Goal: Task Accomplishment & Management: Complete application form

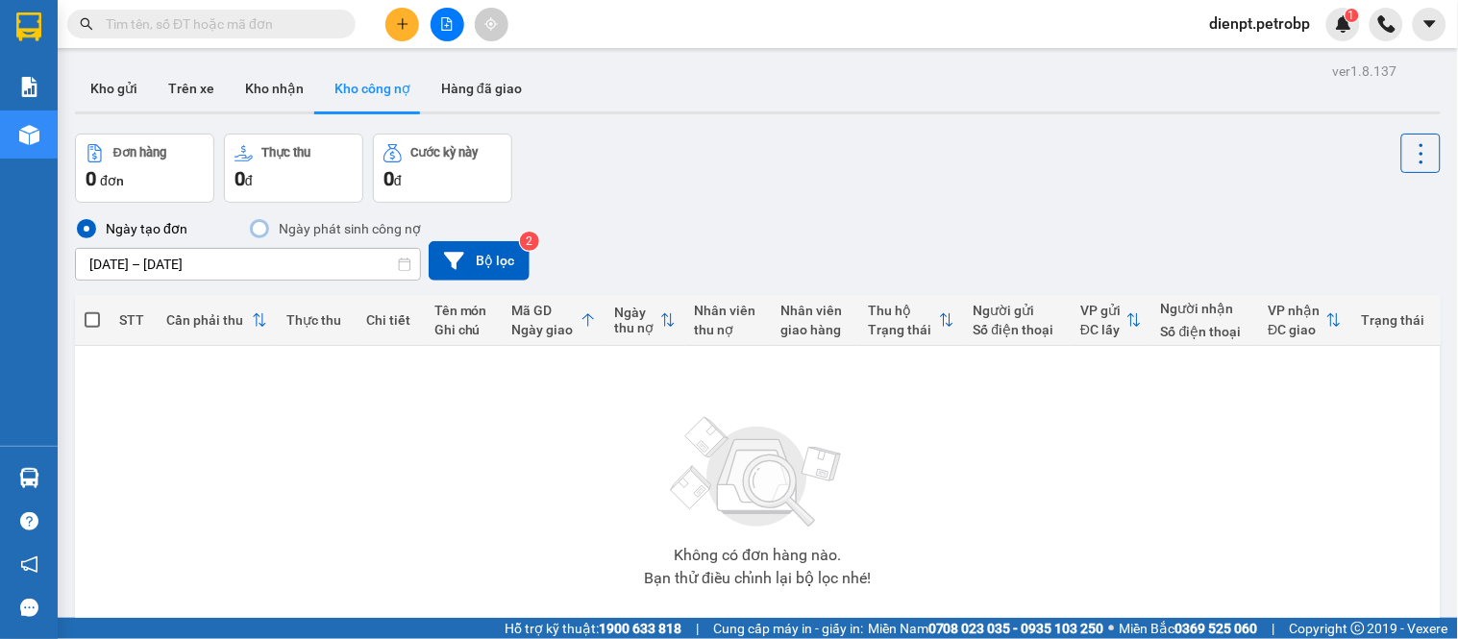
click at [404, 25] on icon "plus" at bounding box center [402, 23] width 13 height 13
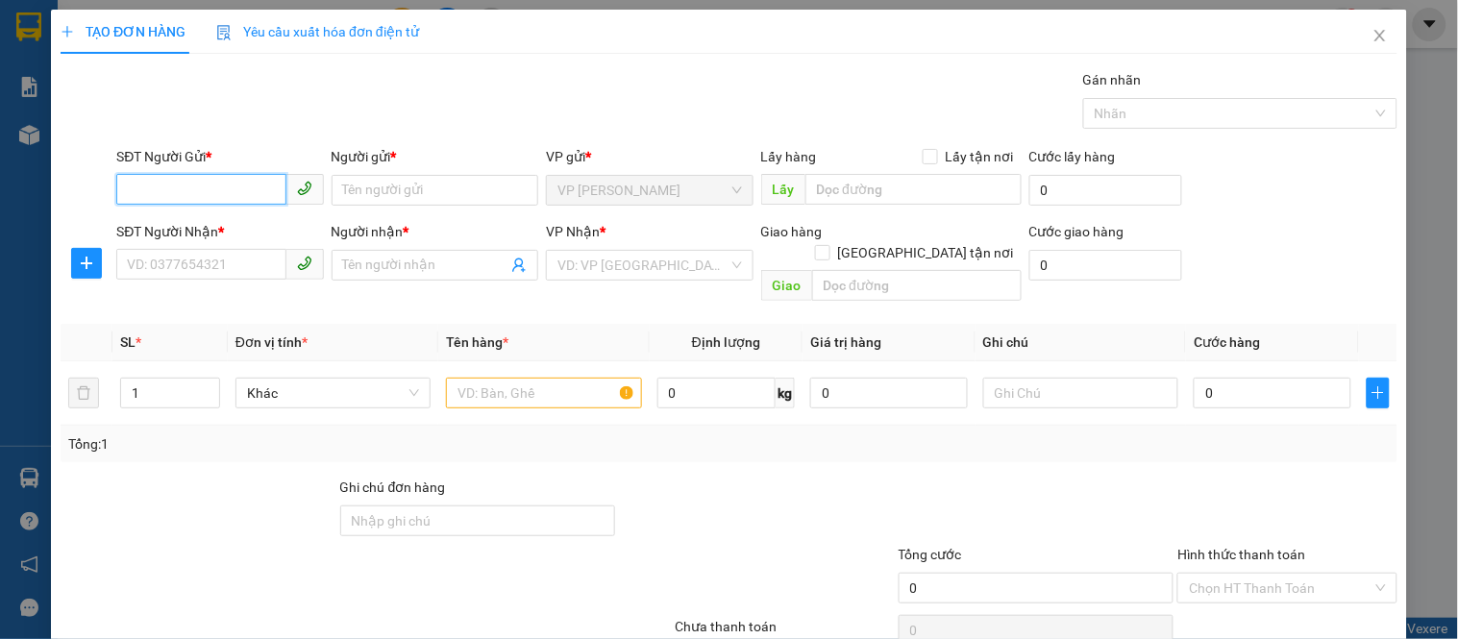
click at [175, 190] on input "SĐT Người Gửi *" at bounding box center [200, 189] width 169 height 31
click at [181, 193] on input "SĐT Người Gửi *" at bounding box center [200, 189] width 169 height 31
type input "0984033872"
click at [398, 196] on input "Người gửi *" at bounding box center [435, 190] width 207 height 31
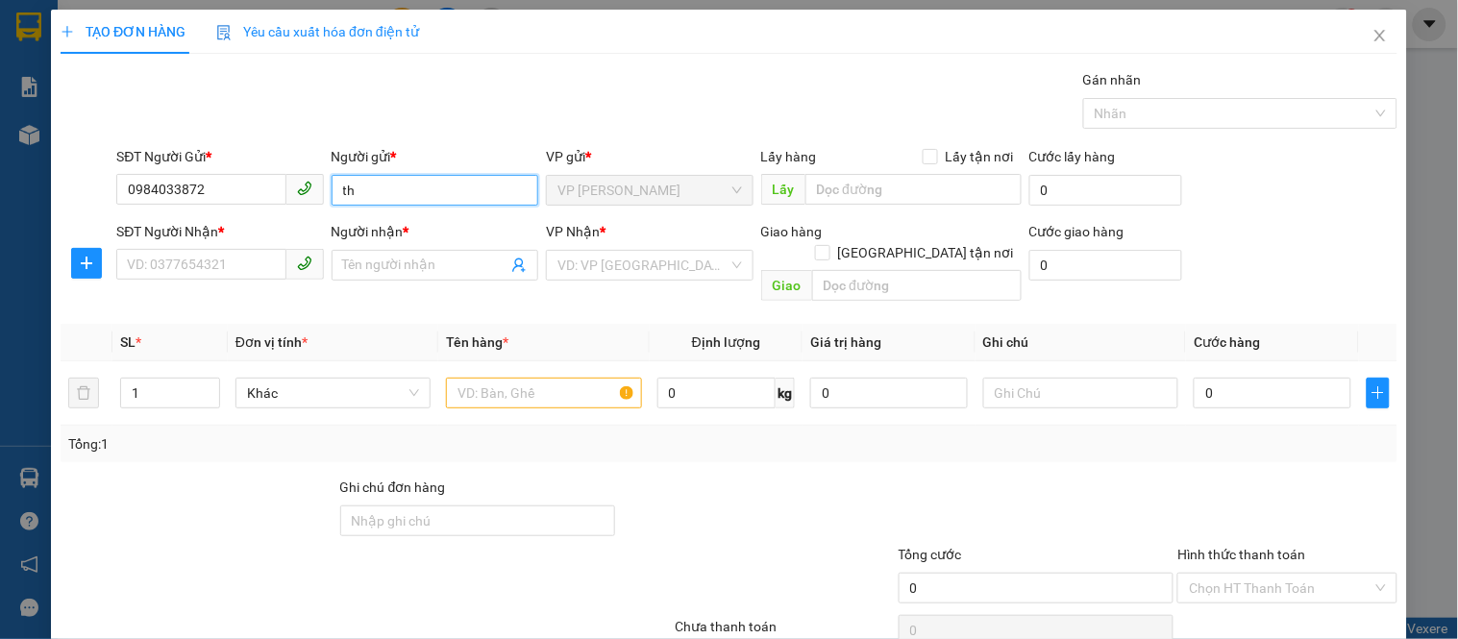
type input "t"
type input "[PERSON_NAME]"
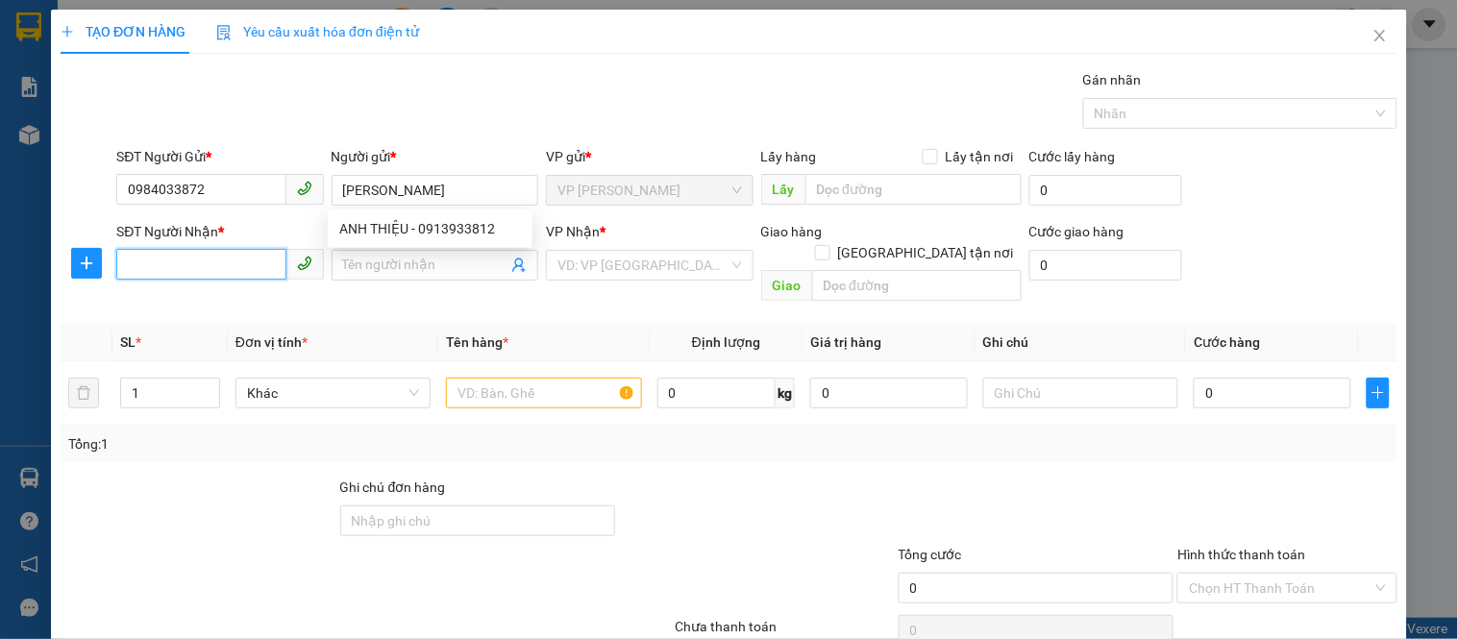
click at [207, 256] on input "SĐT Người Nhận *" at bounding box center [200, 264] width 169 height 31
type input "0982413788"
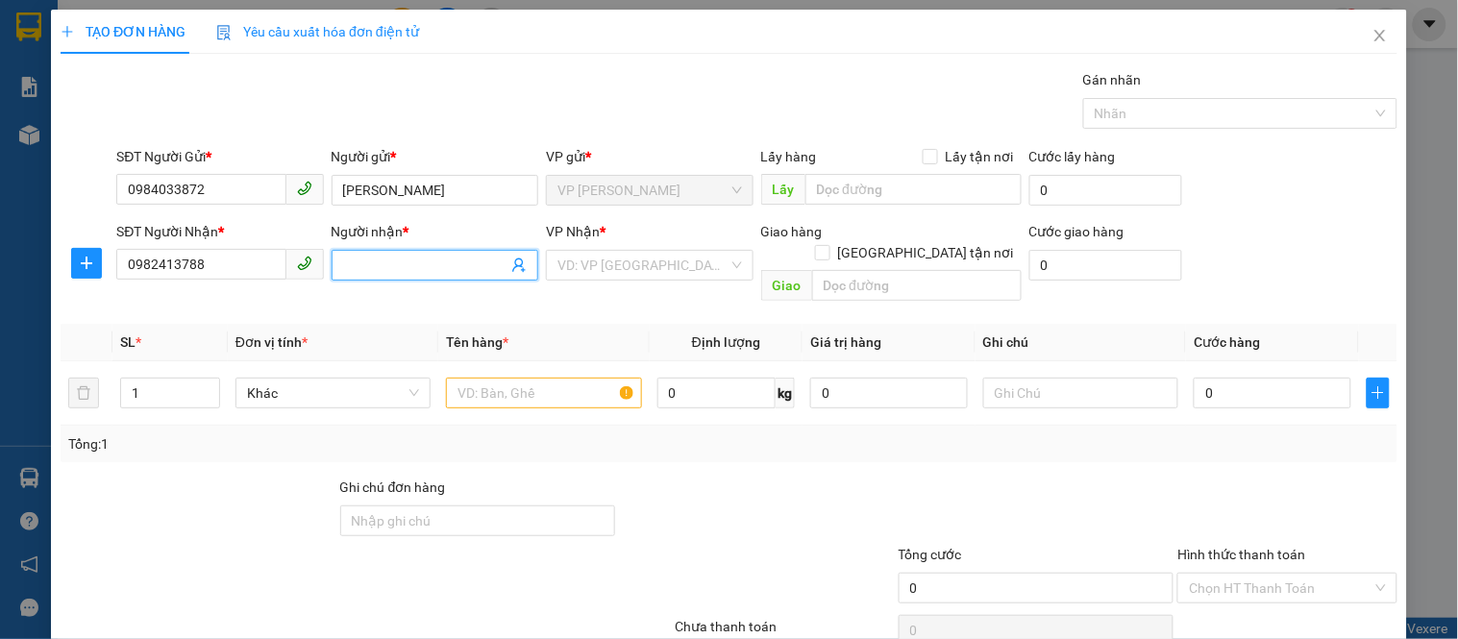
click at [370, 275] on input "Người nhận *" at bounding box center [425, 265] width 164 height 21
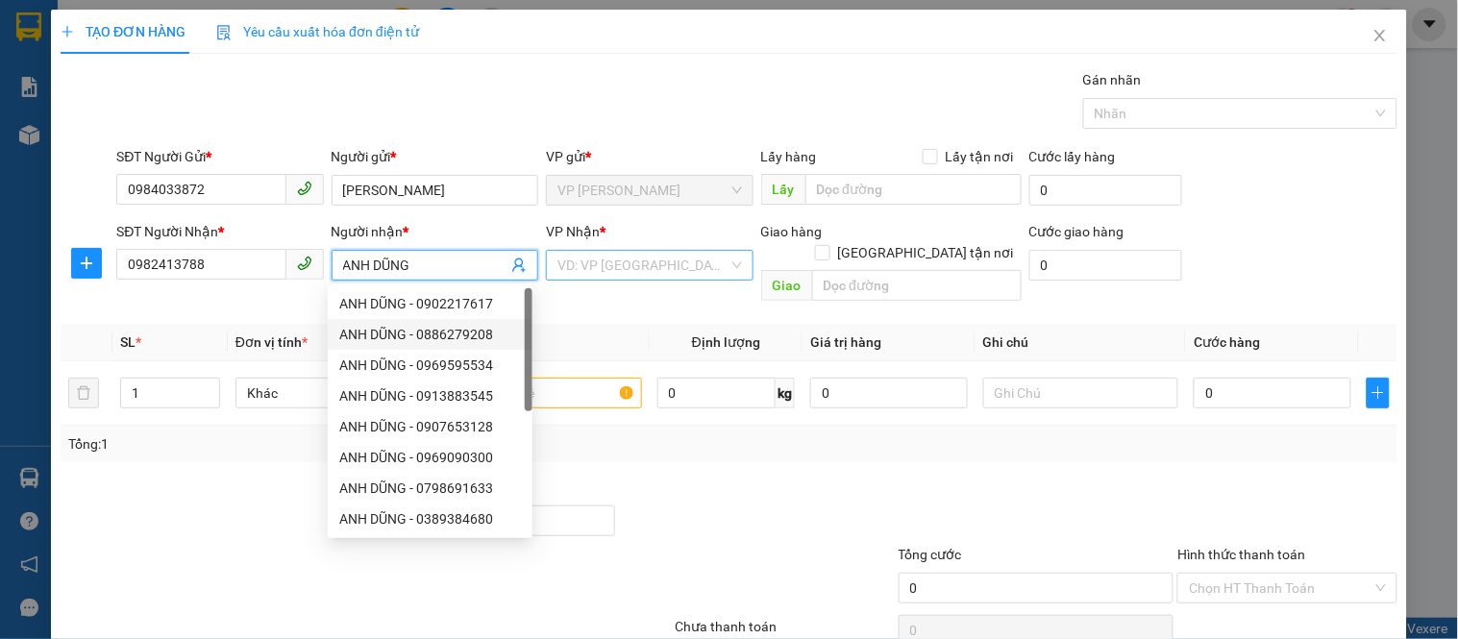
type input "ANH DŨNG"
click at [601, 266] on input "search" at bounding box center [642, 265] width 170 height 29
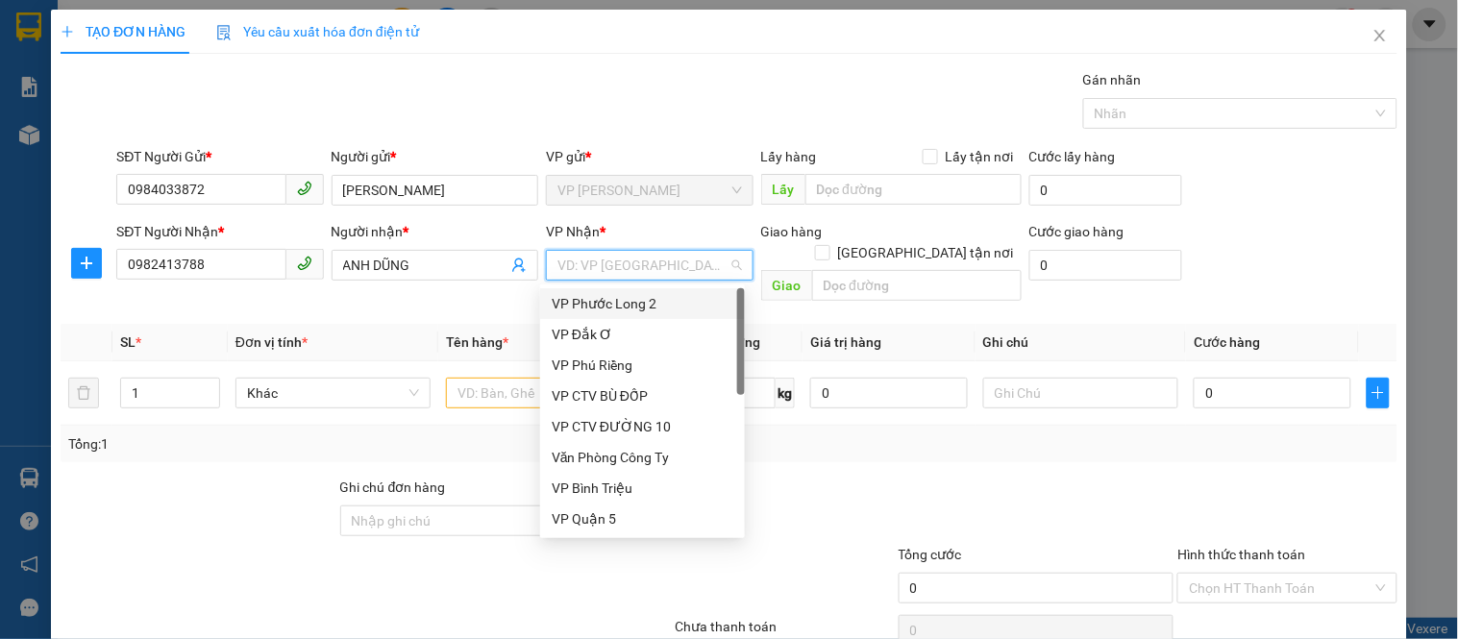
type input "D"
type input "Đ"
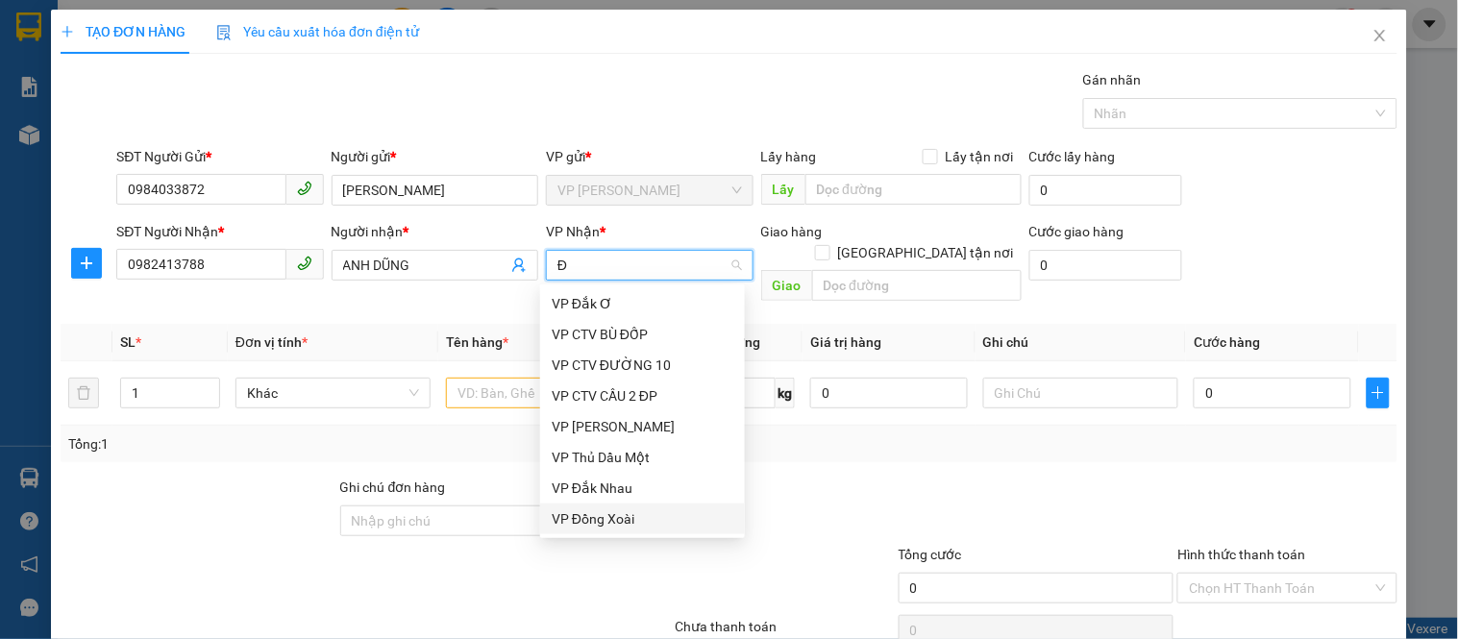
click at [594, 509] on div "VP Đồng Xoài" at bounding box center [643, 518] width 182 height 21
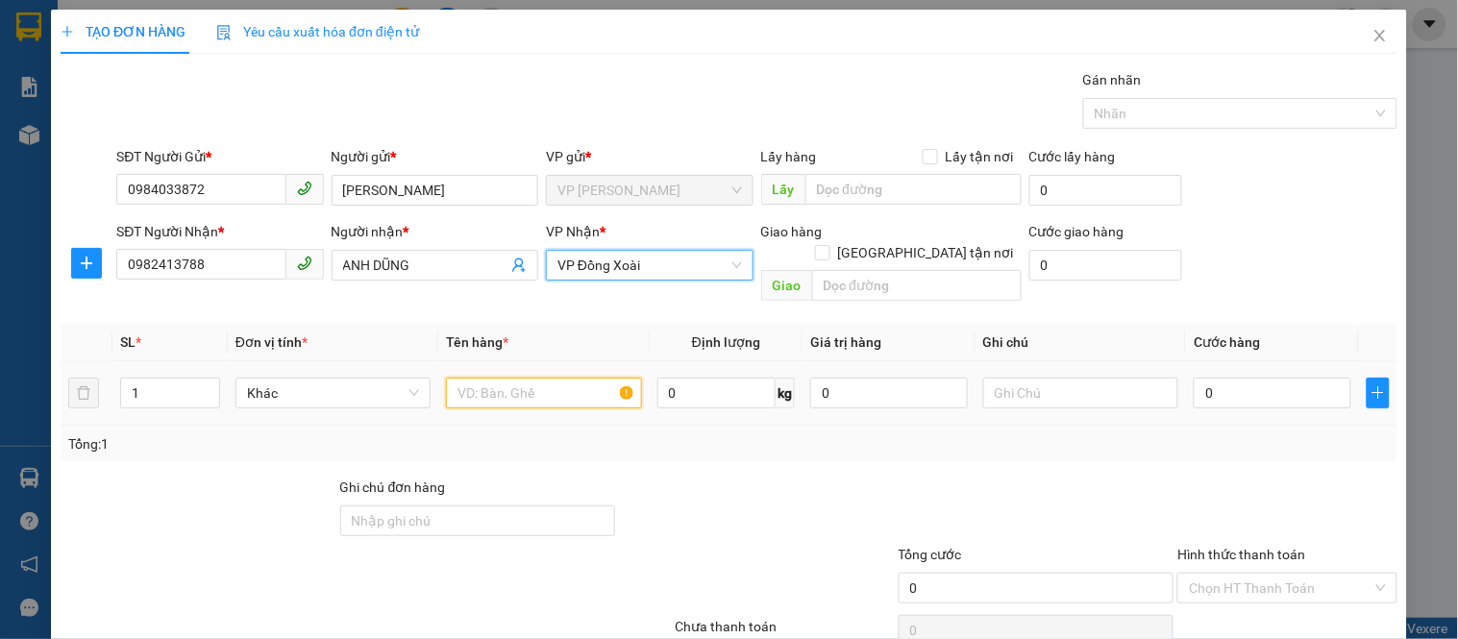
click at [498, 382] on input "text" at bounding box center [543, 393] width 195 height 31
type input "H"
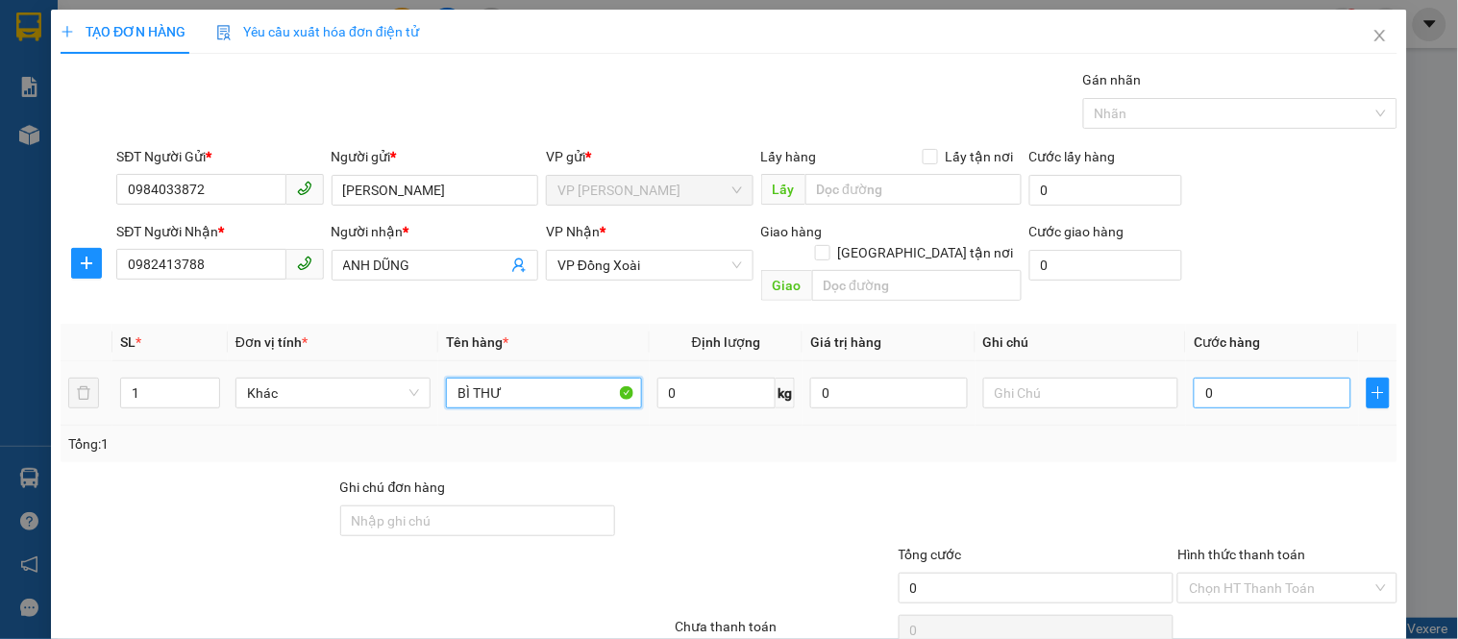
type input "BÌ THƯ"
click at [1212, 385] on input "0" at bounding box center [1273, 393] width 158 height 31
type input "3"
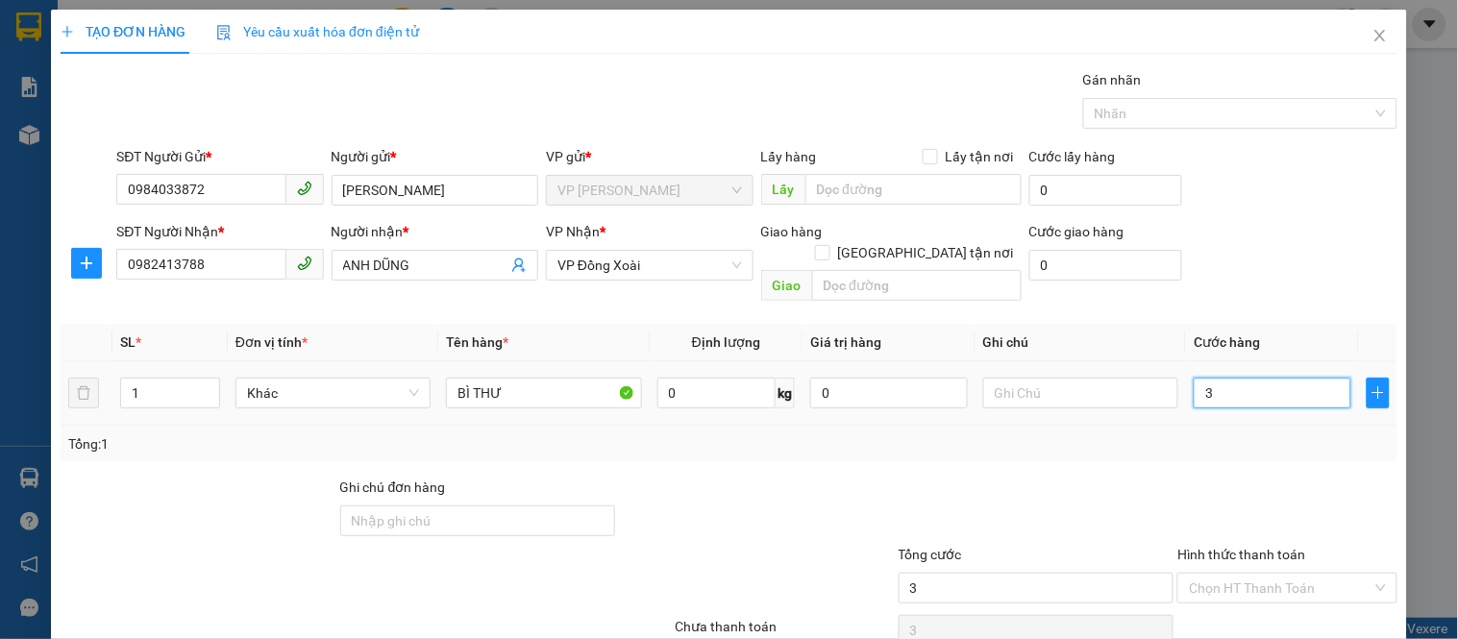
type input "30"
type input "300"
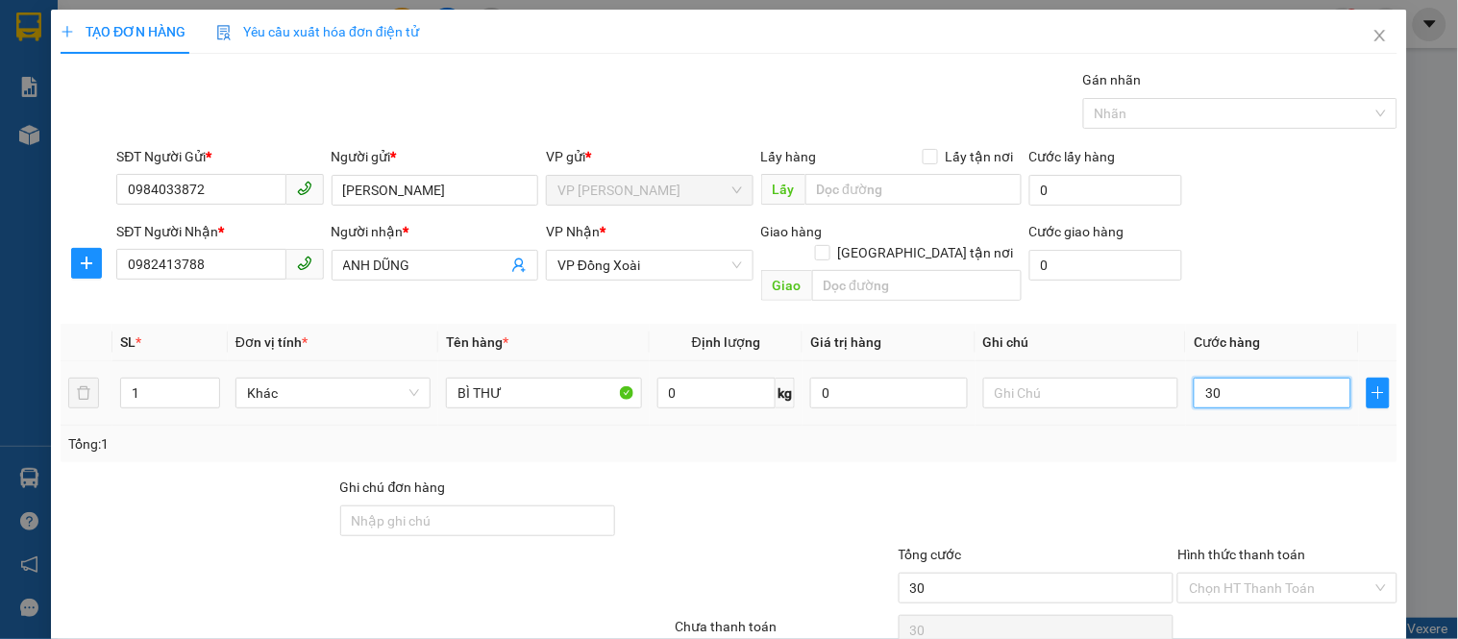
type input "300"
type input "3.000"
type input "30.000"
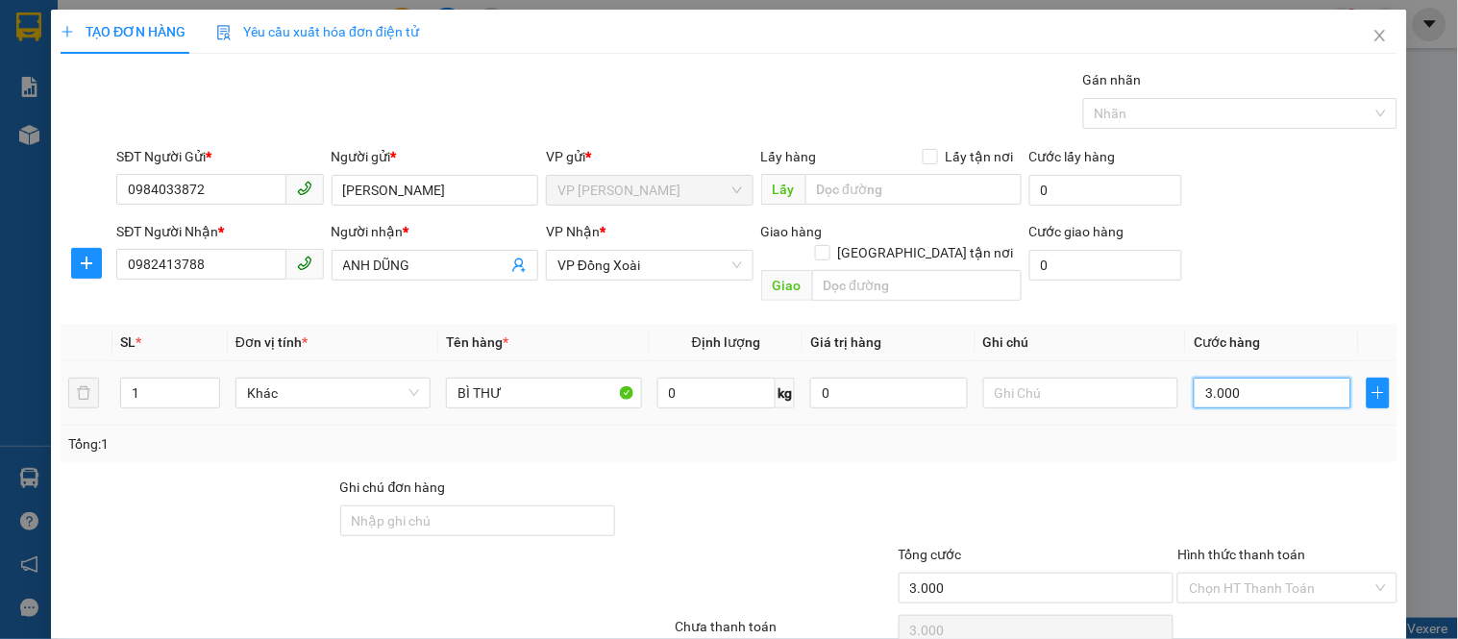
type input "30.000"
click at [1033, 381] on input "text" at bounding box center [1080, 393] width 195 height 31
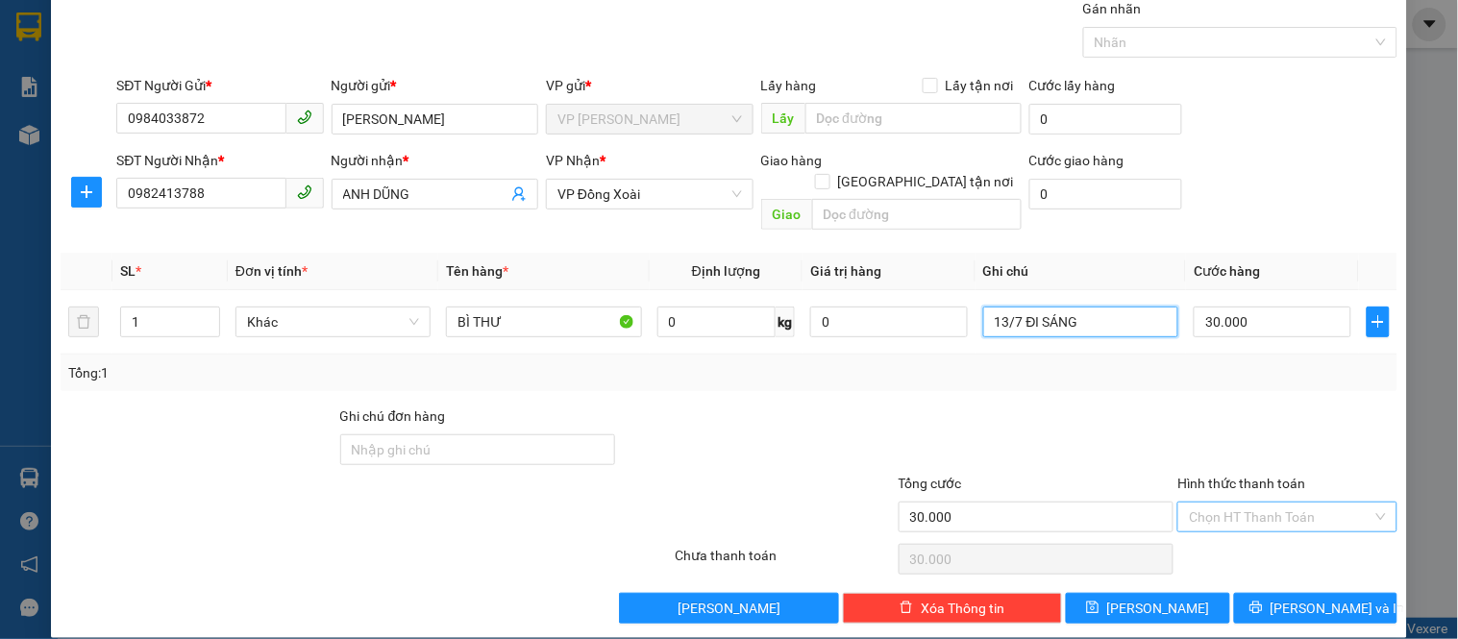
type input "13/7 ĐI SÁNG"
click at [1247, 503] on input "Hình thức thanh toán" at bounding box center [1280, 517] width 183 height 29
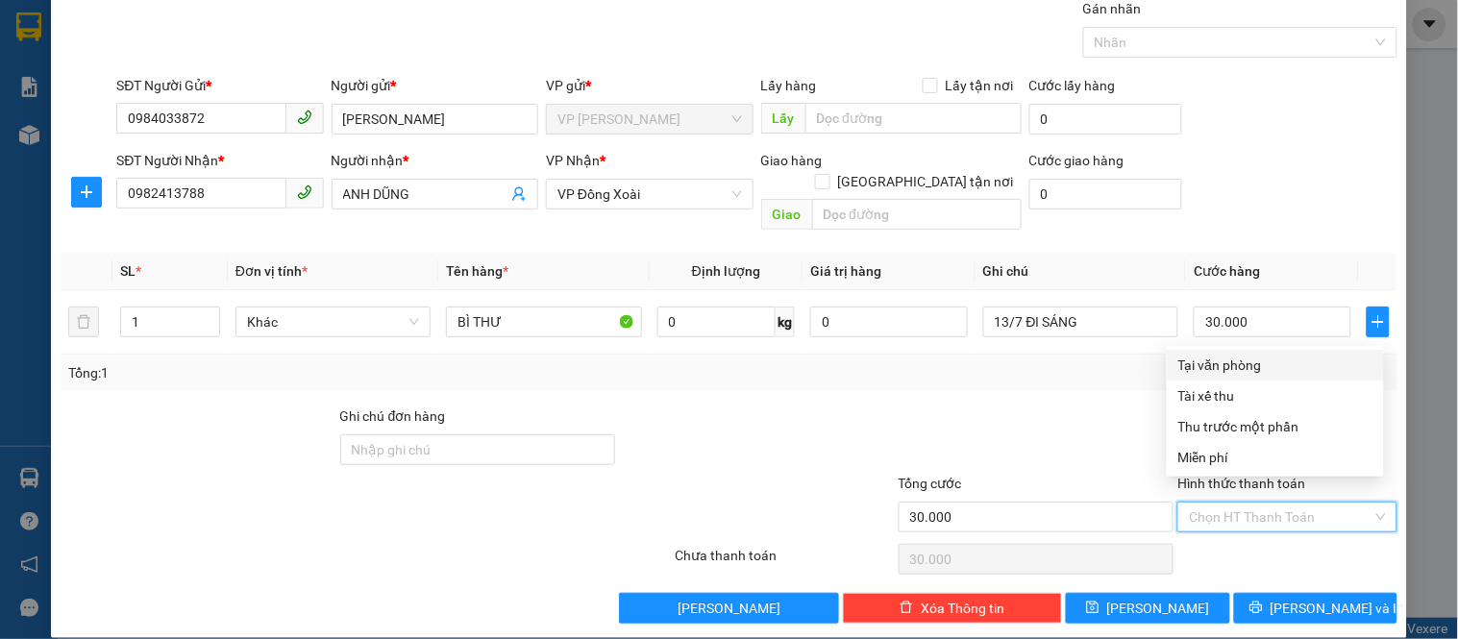
click at [1213, 371] on div "Tại văn phòng" at bounding box center [1275, 365] width 194 height 21
type input "0"
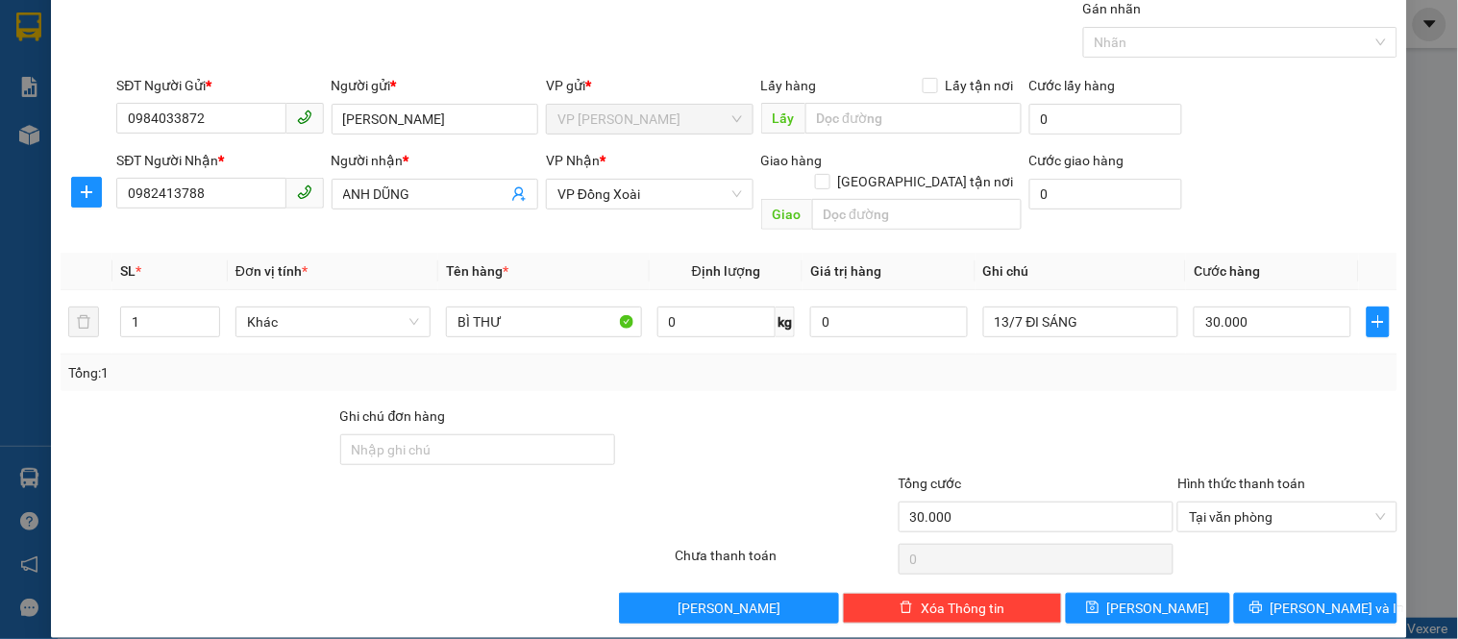
drag, startPoint x: 646, startPoint y: 407, endPoint x: 1003, endPoint y: 344, distance: 363.1
click at [657, 406] on div at bounding box center [757, 439] width 280 height 67
click at [1263, 601] on icon "printer" at bounding box center [1255, 607] width 13 height 13
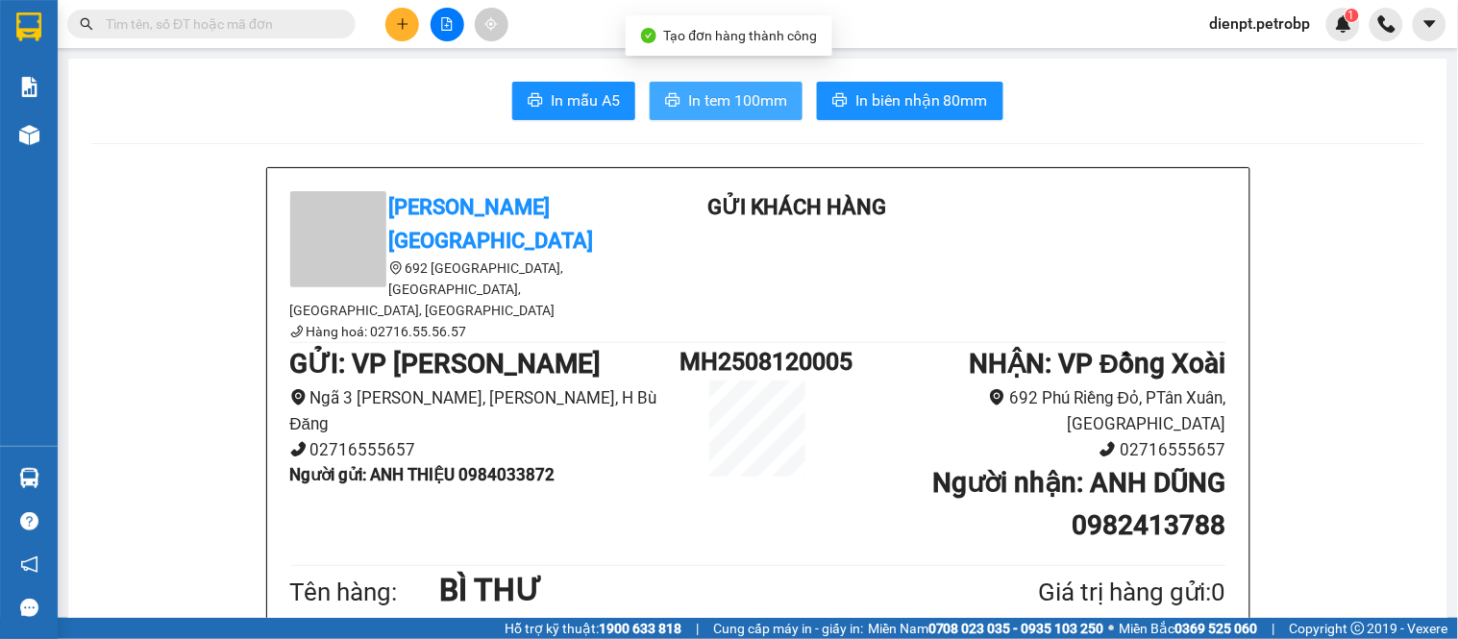
click at [705, 97] on span "In tem 100mm" at bounding box center [737, 100] width 99 height 24
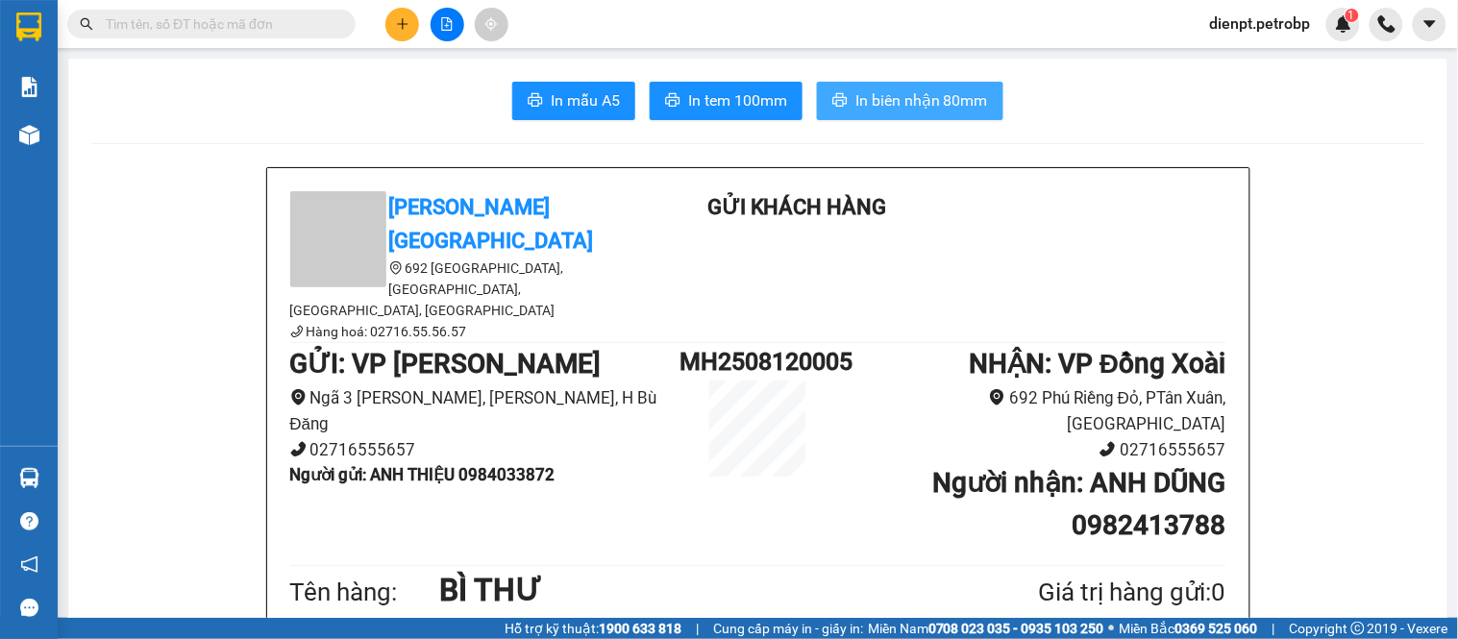
click at [918, 94] on span "In biên nhận 80mm" at bounding box center [921, 100] width 133 height 24
click at [1093, 111] on div "In mẫu A5 In tem 100mm In biên nhận 80mm" at bounding box center [757, 101] width 1333 height 38
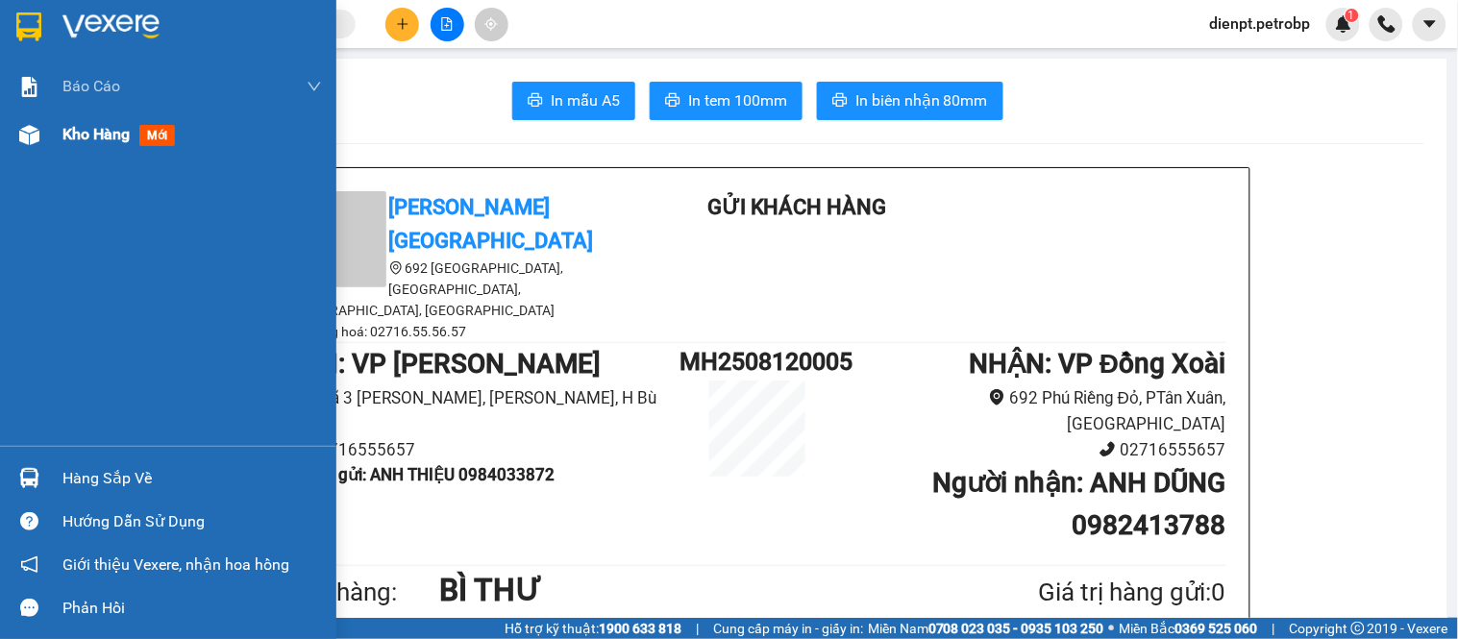
click at [89, 120] on div "Kho hàng mới" at bounding box center [191, 135] width 259 height 48
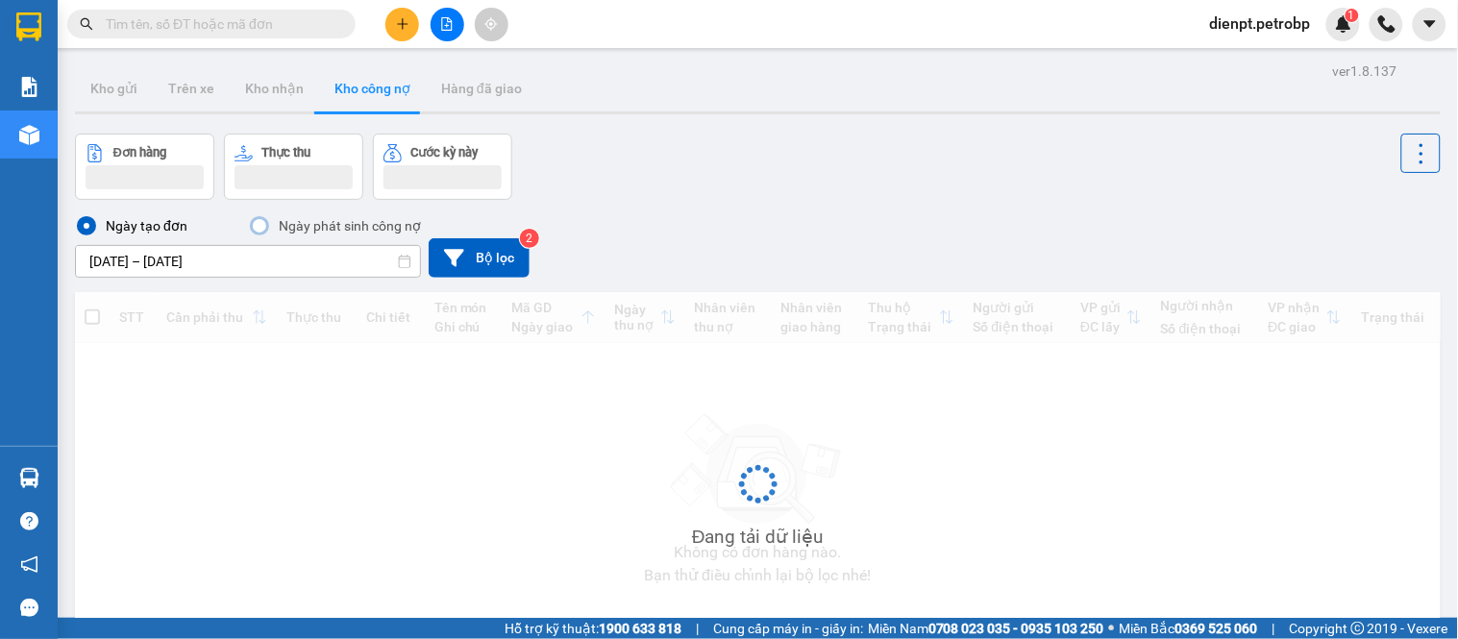
drag, startPoint x: 978, startPoint y: 184, endPoint x: 808, endPoint y: 173, distance: 170.4
click at [946, 180] on div "Đơn hàng Thực thu Cước kỳ này" at bounding box center [758, 167] width 1366 height 66
drag, startPoint x: 910, startPoint y: 209, endPoint x: 104, endPoint y: 98, distance: 813.9
click at [842, 202] on div "Ngày tạo đơn Ngày phát sinh công nợ [DATE] – [DATE] Press the down arrow key to…" at bounding box center [758, 246] width 1366 height 92
drag, startPoint x: 843, startPoint y: 166, endPoint x: 178, endPoint y: 111, distance: 667.3
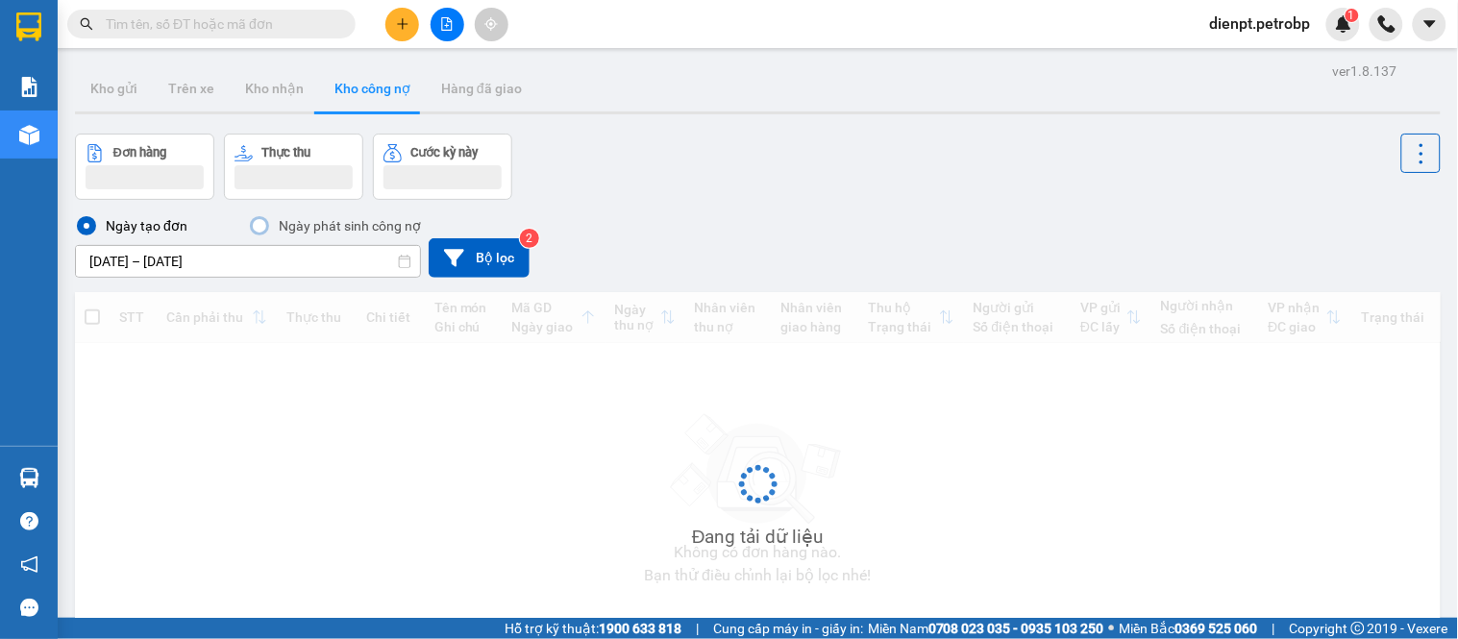
click at [832, 168] on div "Đơn hàng Thực thu Cước kỳ này" at bounding box center [758, 167] width 1366 height 66
click at [119, 100] on button "Kho gửi" at bounding box center [114, 88] width 78 height 46
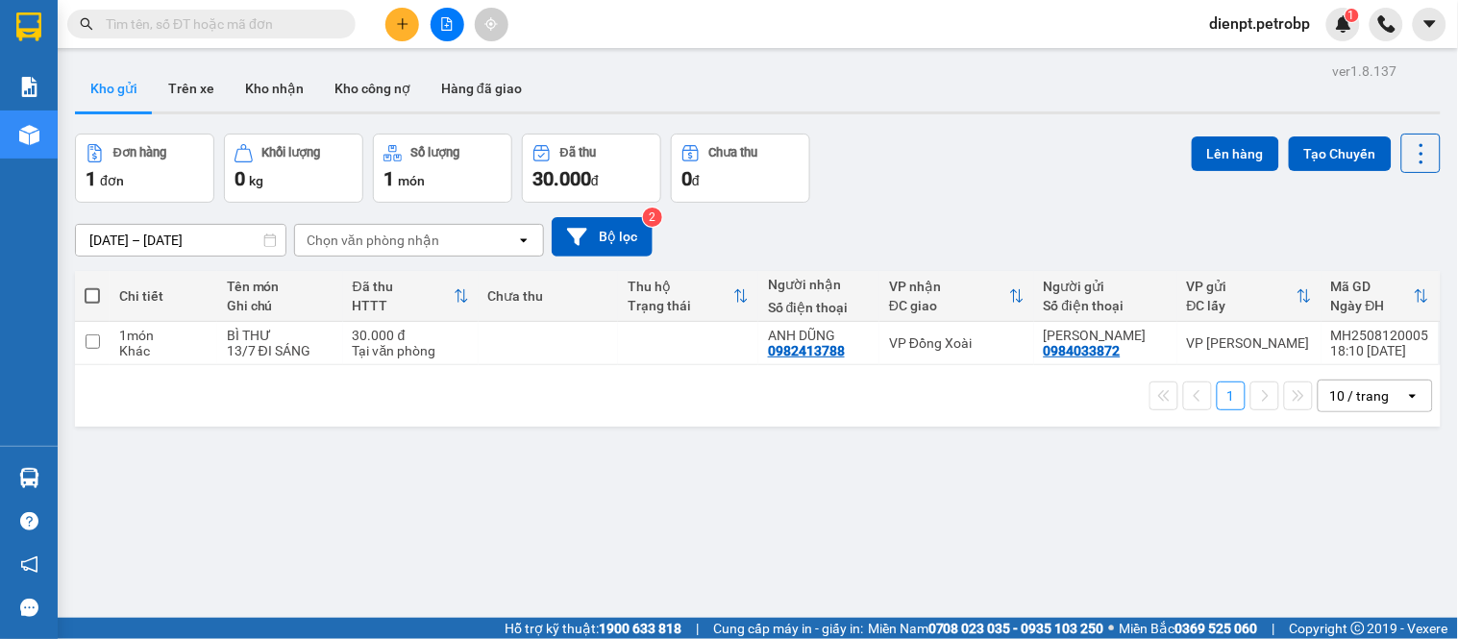
click at [116, 93] on button "Kho gửi" at bounding box center [114, 88] width 78 height 46
click at [1275, 342] on button at bounding box center [1288, 344] width 27 height 34
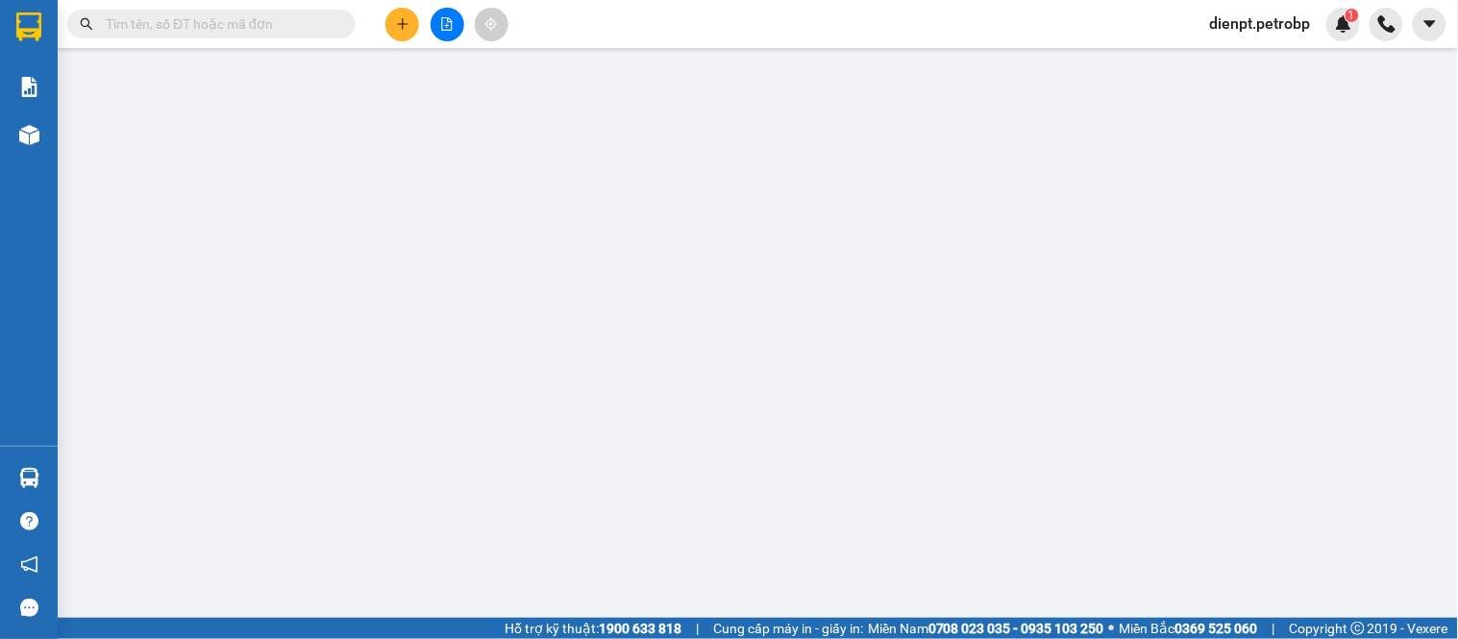
type input "0984033872"
type input "0982413788"
type input "30.000"
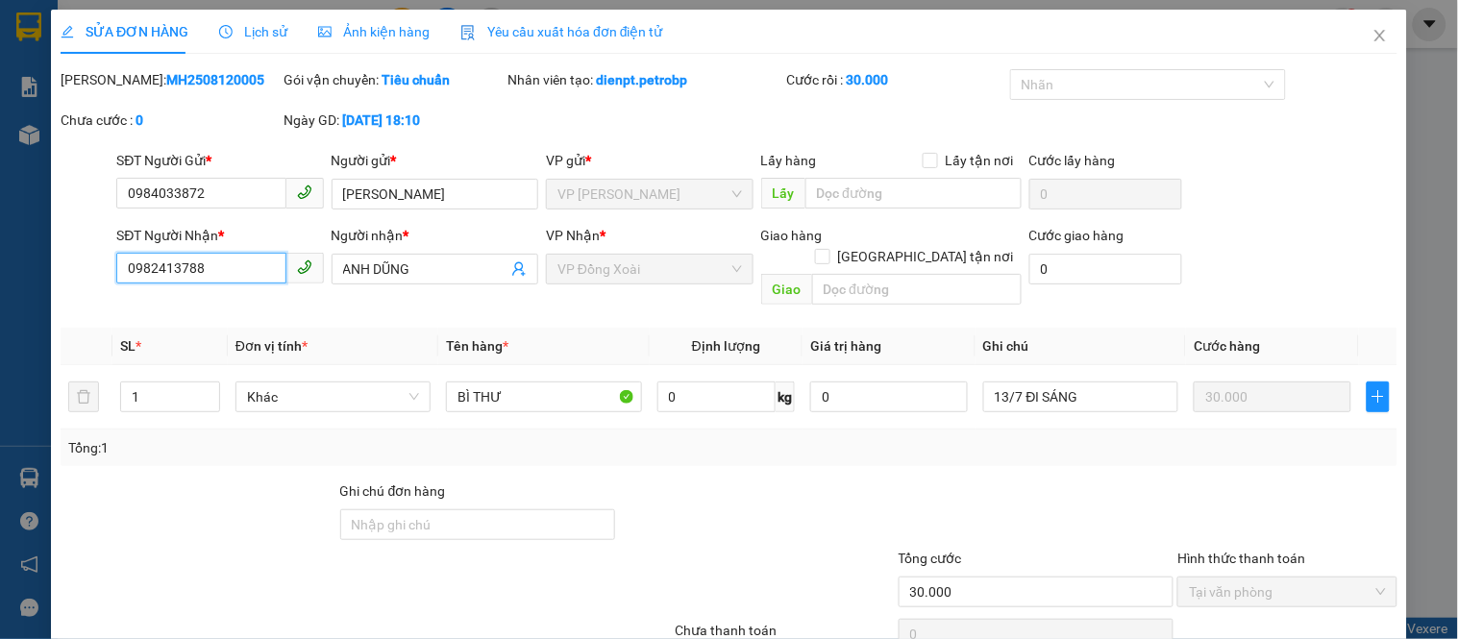
click at [200, 267] on input "0982413788" at bounding box center [200, 268] width 169 height 31
click at [684, 452] on div "Total Paid Fee 30.000 Total UnPaid Fee 0 Cash Collection Total Fee Mã ĐH: MH250…" at bounding box center [729, 383] width 1337 height 629
click at [158, 263] on input "0982413788" at bounding box center [200, 268] width 169 height 31
click at [180, 269] on input "0982413788" at bounding box center [200, 268] width 169 height 31
click at [157, 271] on input "0982413788" at bounding box center [200, 268] width 169 height 31
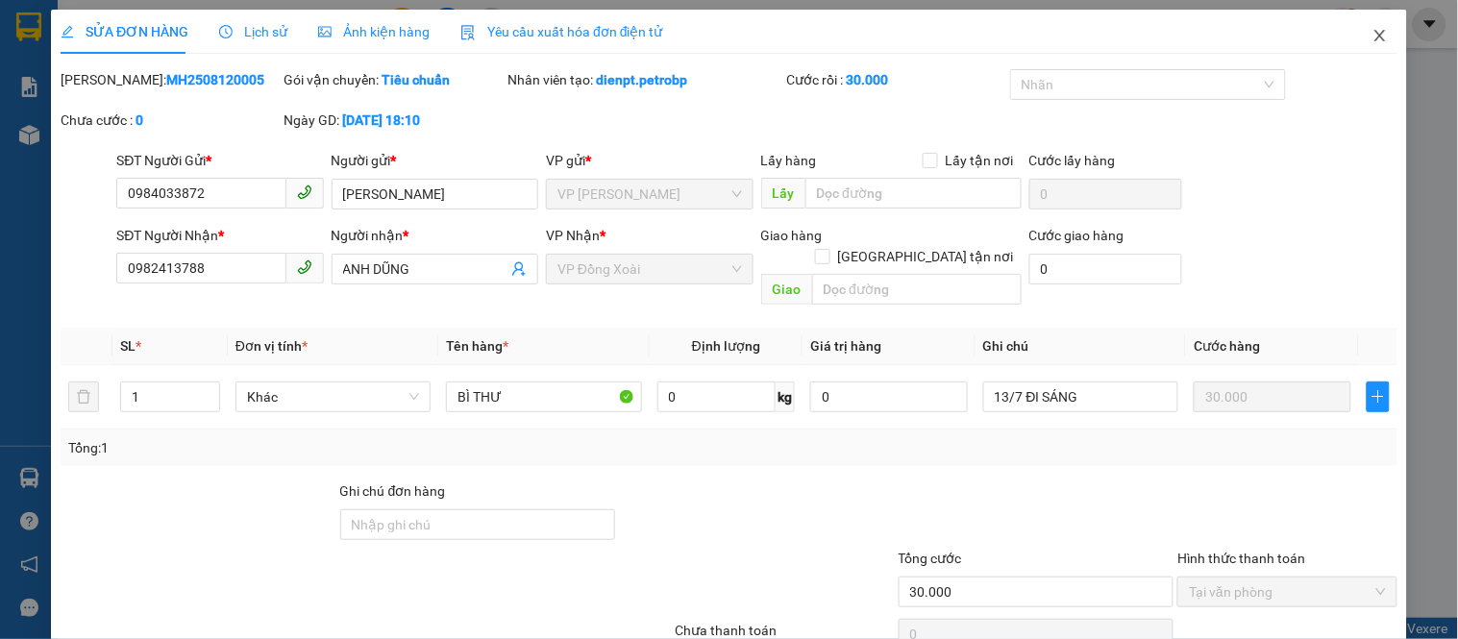
click at [1375, 36] on span "Close" at bounding box center [1380, 37] width 54 height 54
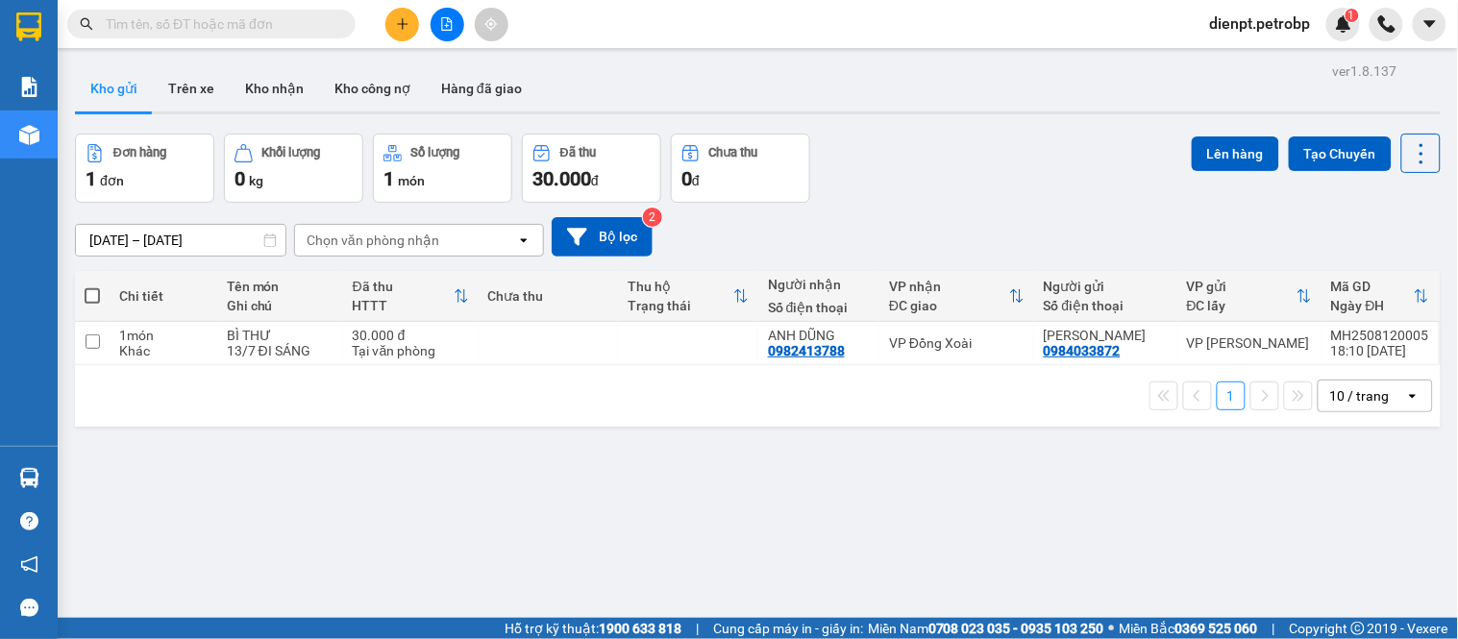
click at [984, 194] on div "Đơn hàng 1 đơn Khối lượng 0 kg Số lượng 1 món Đã thu 30.000 đ Chưa thu 0 đ Lên …" at bounding box center [758, 168] width 1366 height 69
click at [1320, 348] on icon at bounding box center [1326, 342] width 13 height 13
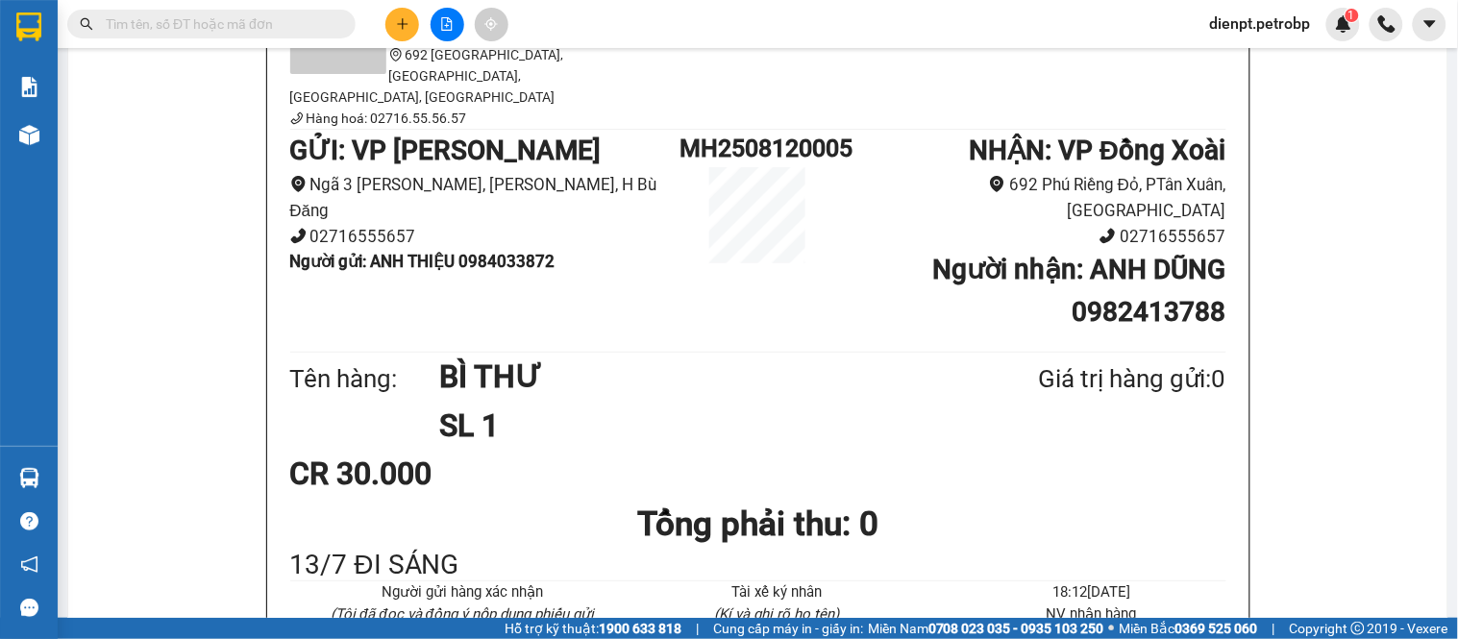
scroll to position [107, 0]
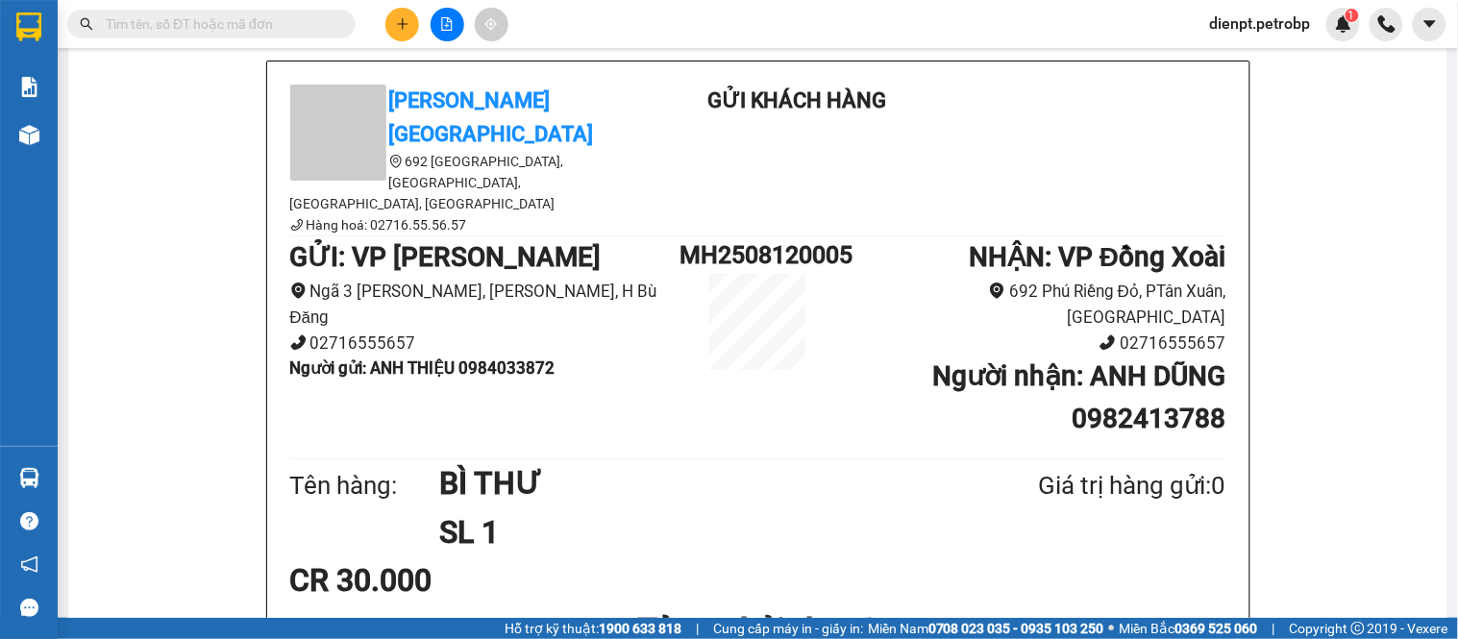
drag, startPoint x: 1389, startPoint y: 372, endPoint x: 1348, endPoint y: 367, distance: 40.6
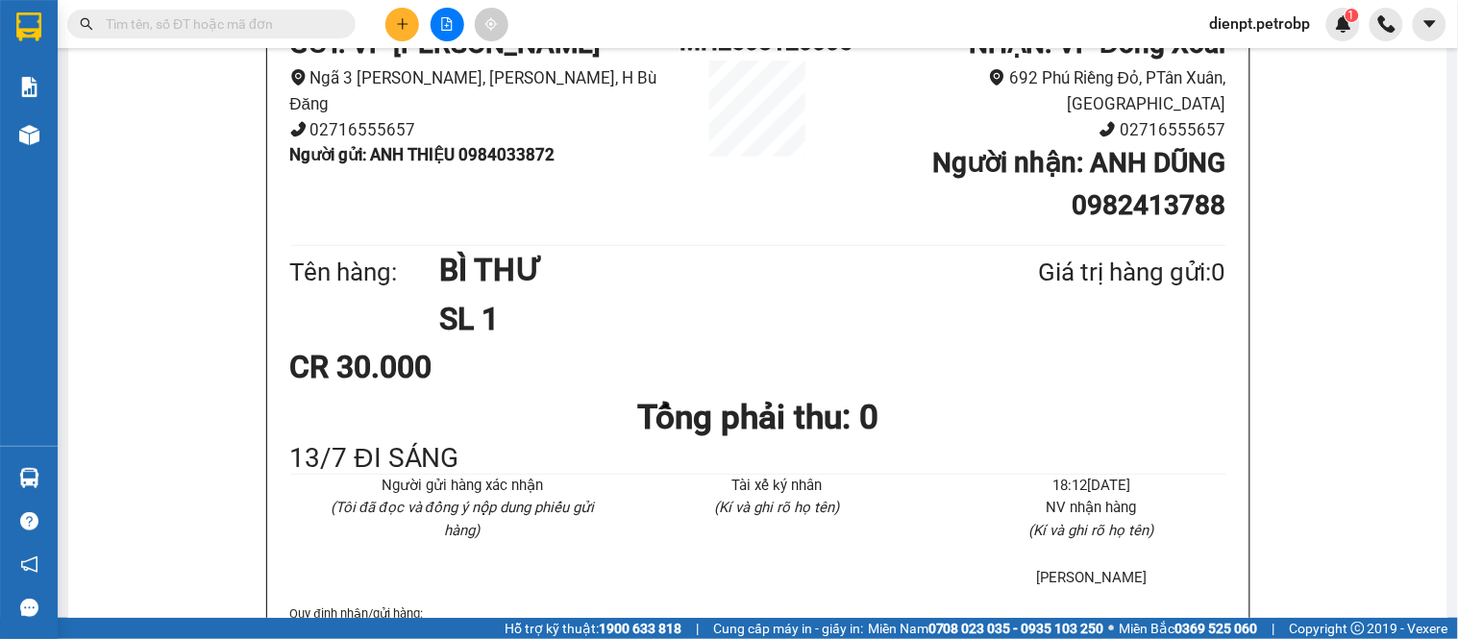
scroll to position [747, 0]
